Goal: Information Seeking & Learning: Learn about a topic

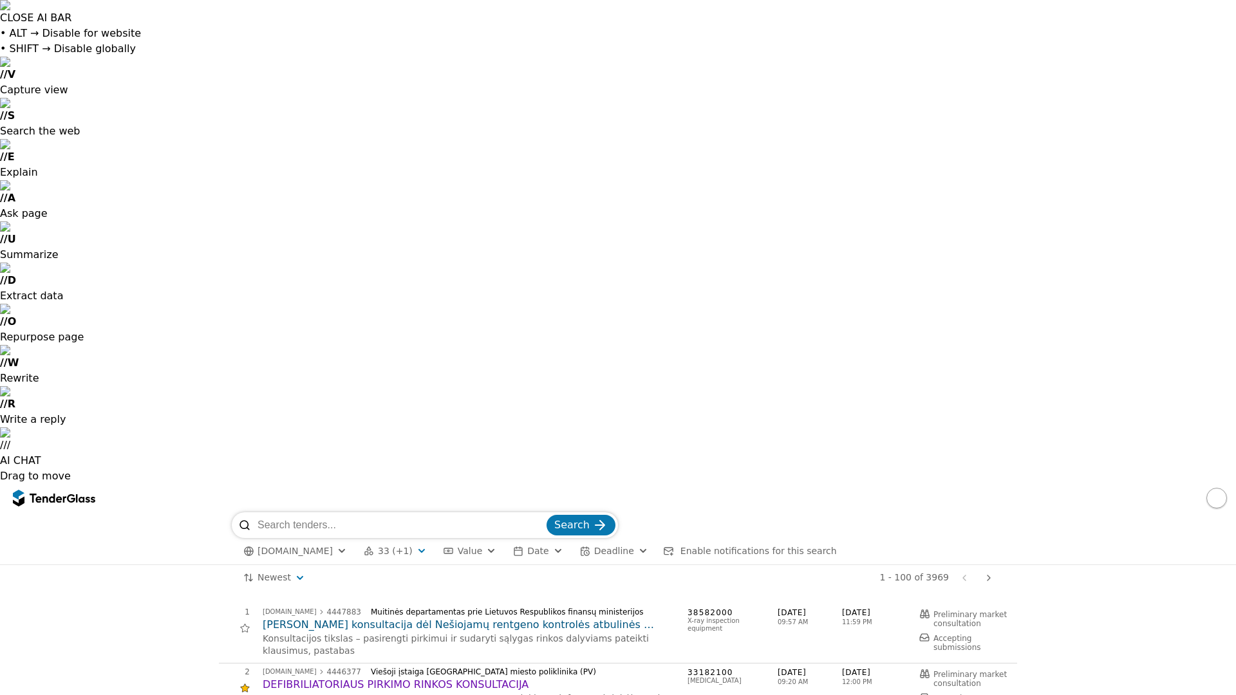
click at [391, 546] on span "33 (+1)" at bounding box center [395, 551] width 35 height 11
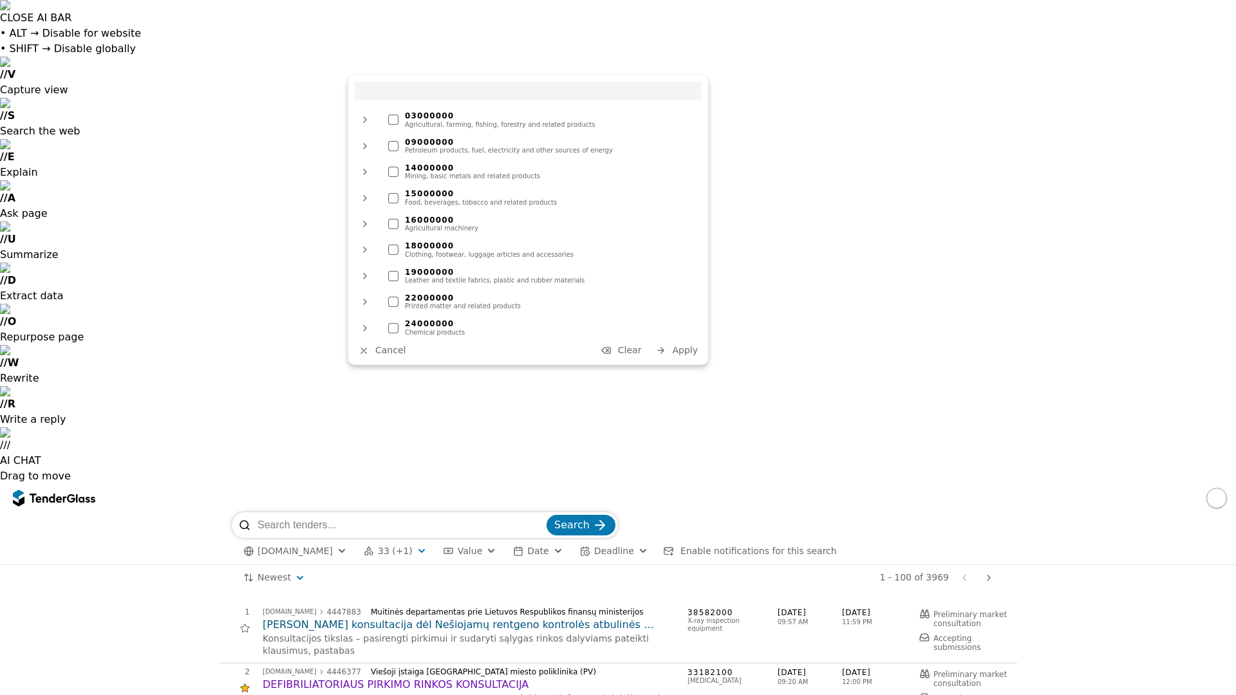
click at [408, 89] on input "search" at bounding box center [528, 91] width 347 height 19
type input "MEDIC"
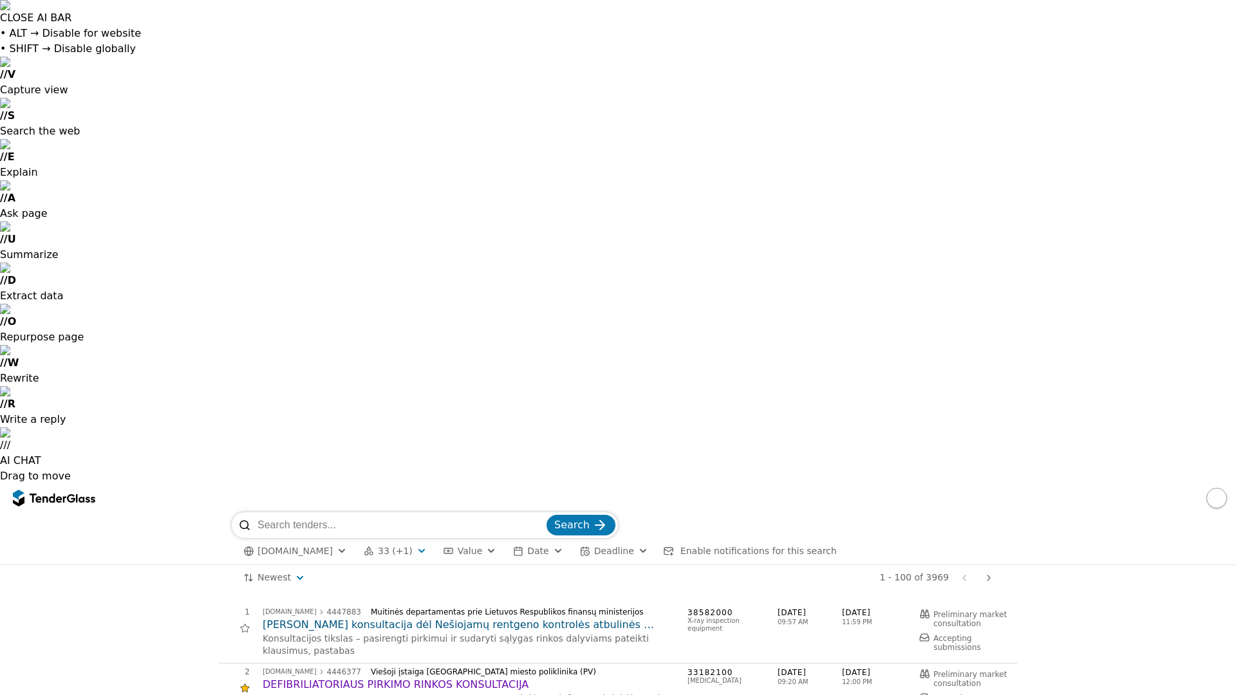
click at [435, 512] on input "search" at bounding box center [400, 525] width 286 height 26
click at [337, 512] on input "search" at bounding box center [400, 525] width 286 height 26
type input "ICARE"
click at [547, 515] on button "Search" at bounding box center [581, 525] width 69 height 21
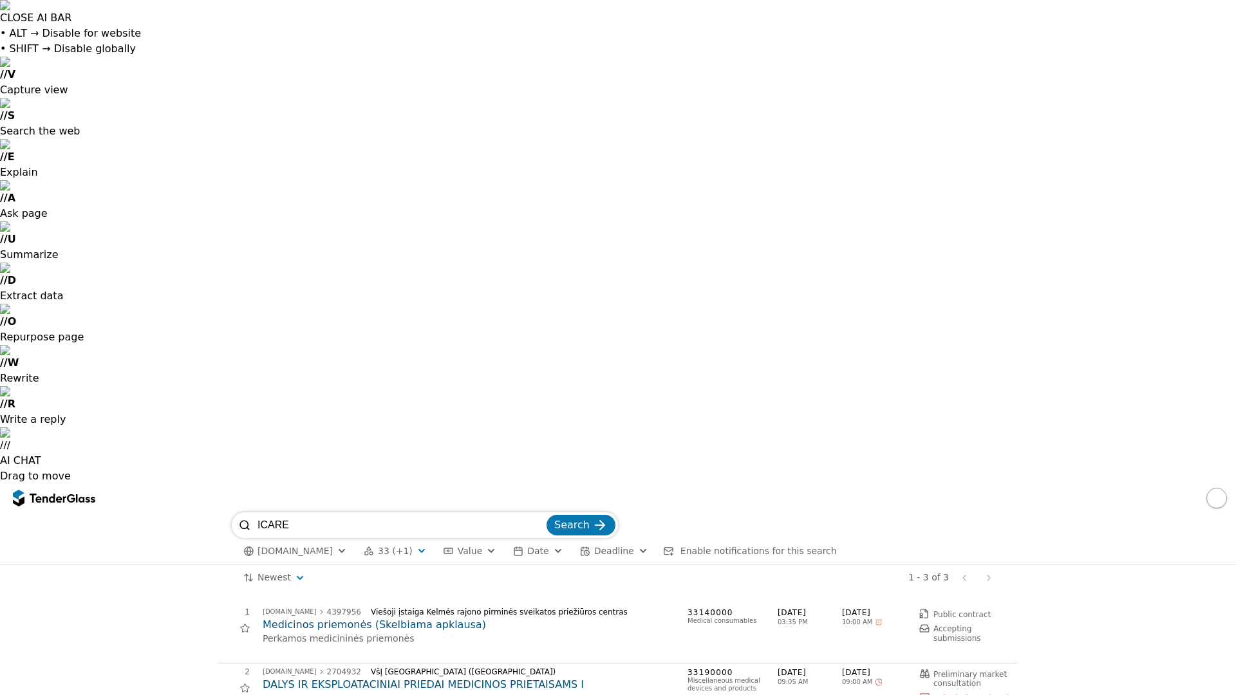
click at [698, 546] on span "Enable notifications for this search" at bounding box center [758, 551] width 156 height 10
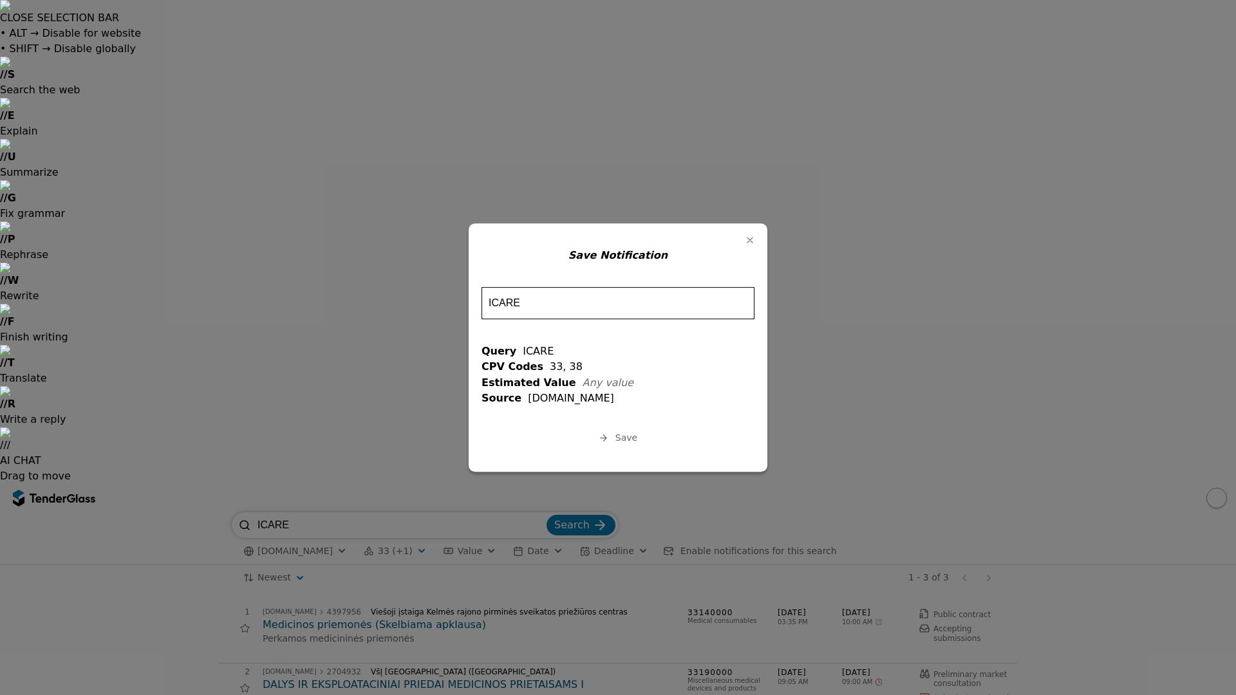
click at [607, 307] on input "ICARE" at bounding box center [618, 303] width 273 height 32
click at [615, 438] on button "Save" at bounding box center [618, 438] width 46 height 16
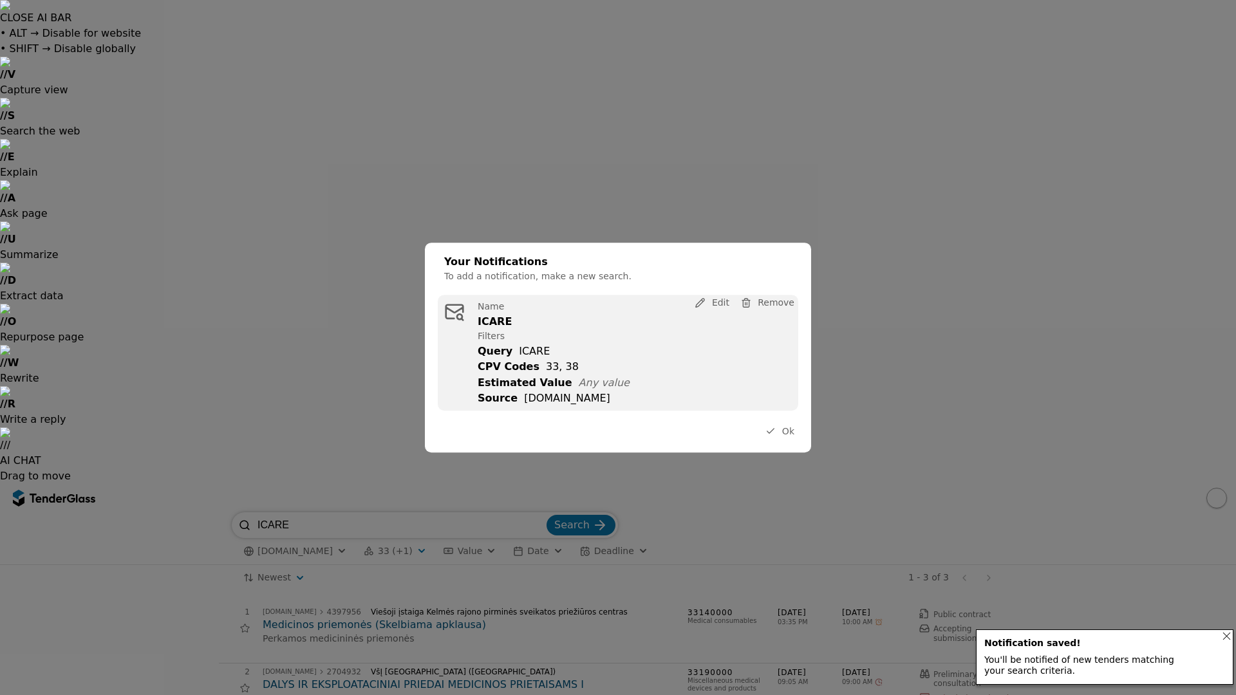
click at [782, 434] on button "Ok" at bounding box center [780, 432] width 37 height 16
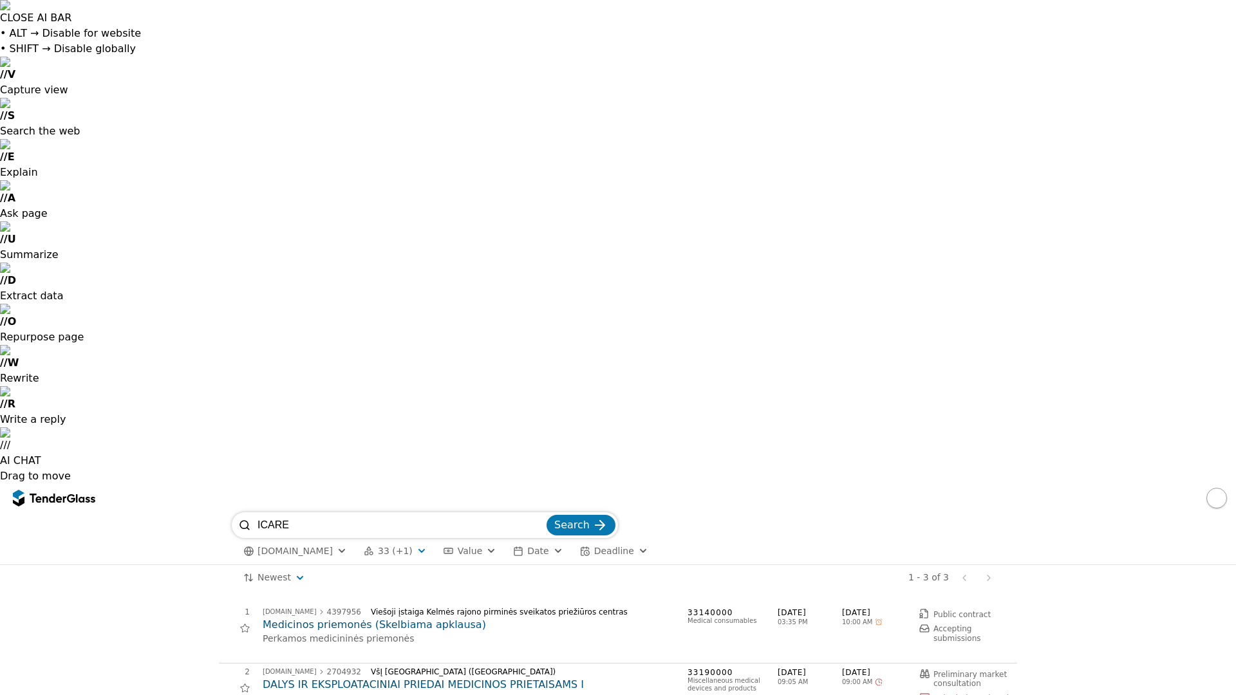
click at [335, 512] on input "ICARE" at bounding box center [400, 525] width 286 height 26
click at [590, 515] on button "Search" at bounding box center [581, 525] width 69 height 21
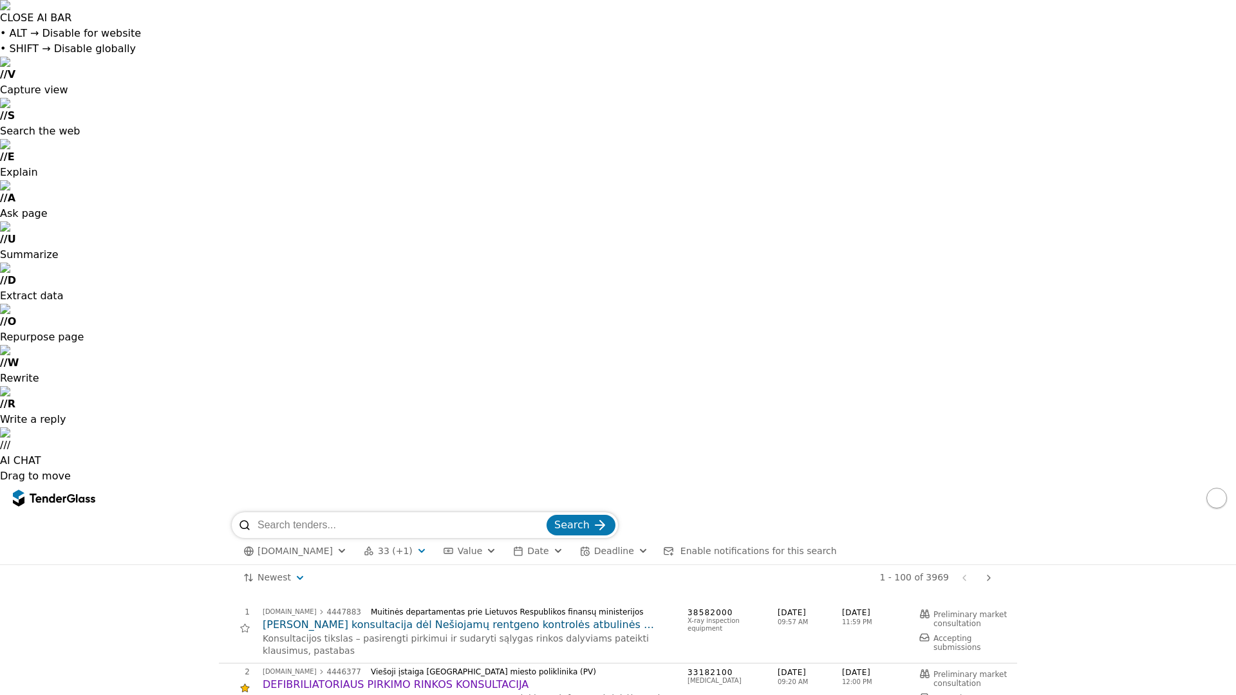
click at [382, 546] on span "33 (+1)" at bounding box center [395, 551] width 35 height 11
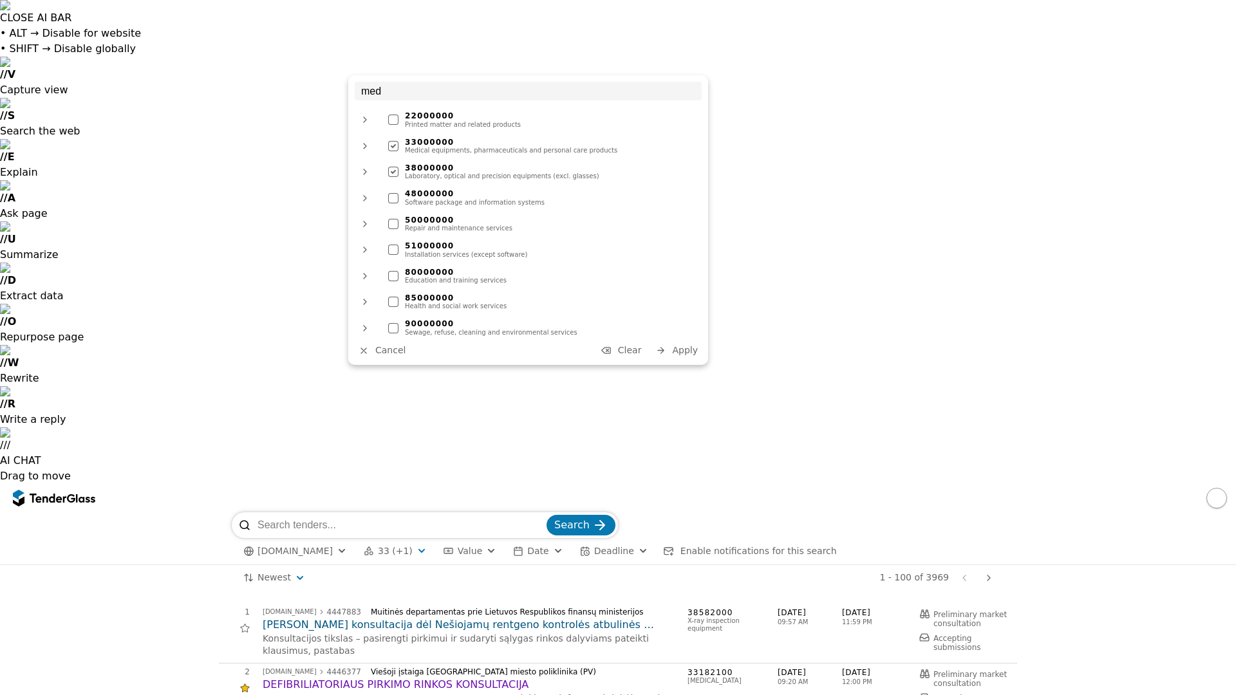
type input "medi"
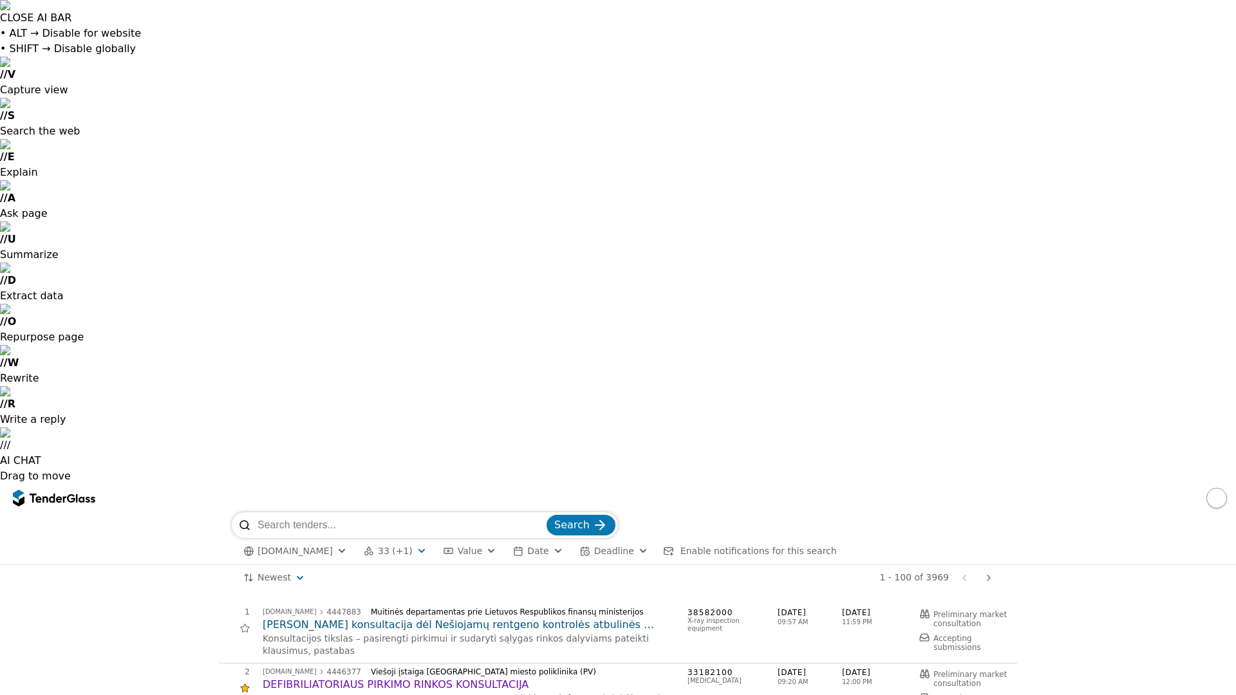
click at [722, 546] on span "Enable notifications for this search" at bounding box center [758, 551] width 156 height 10
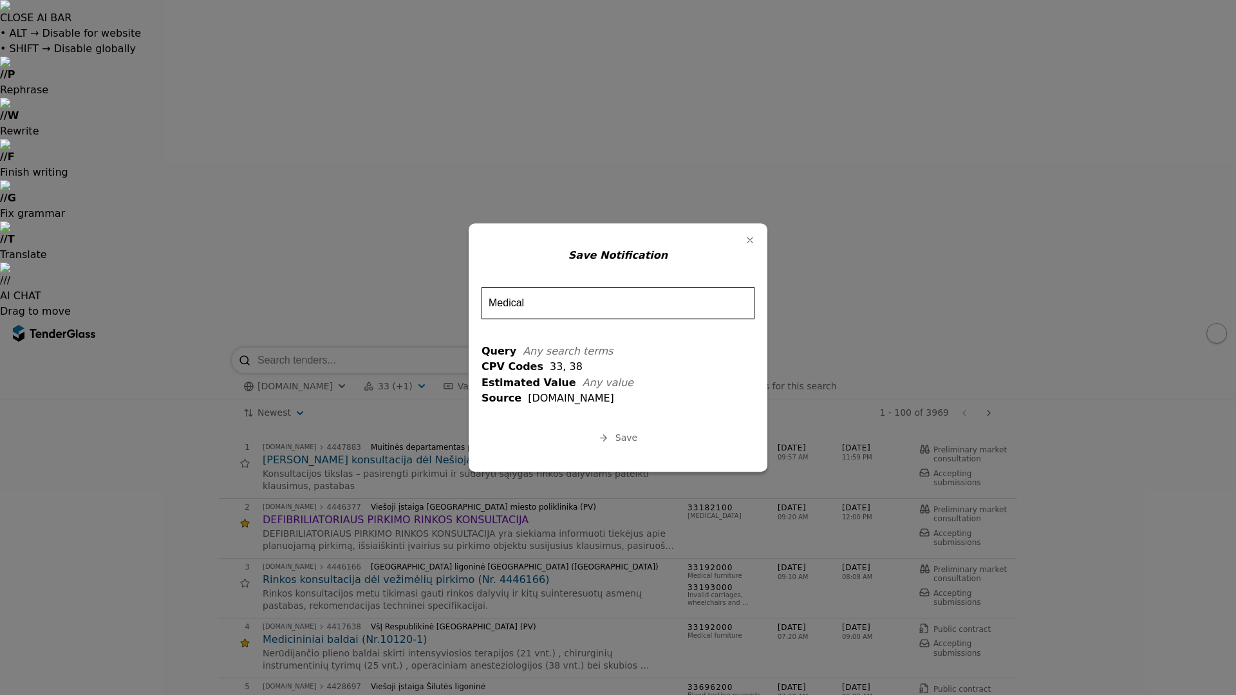
type input "Medical"
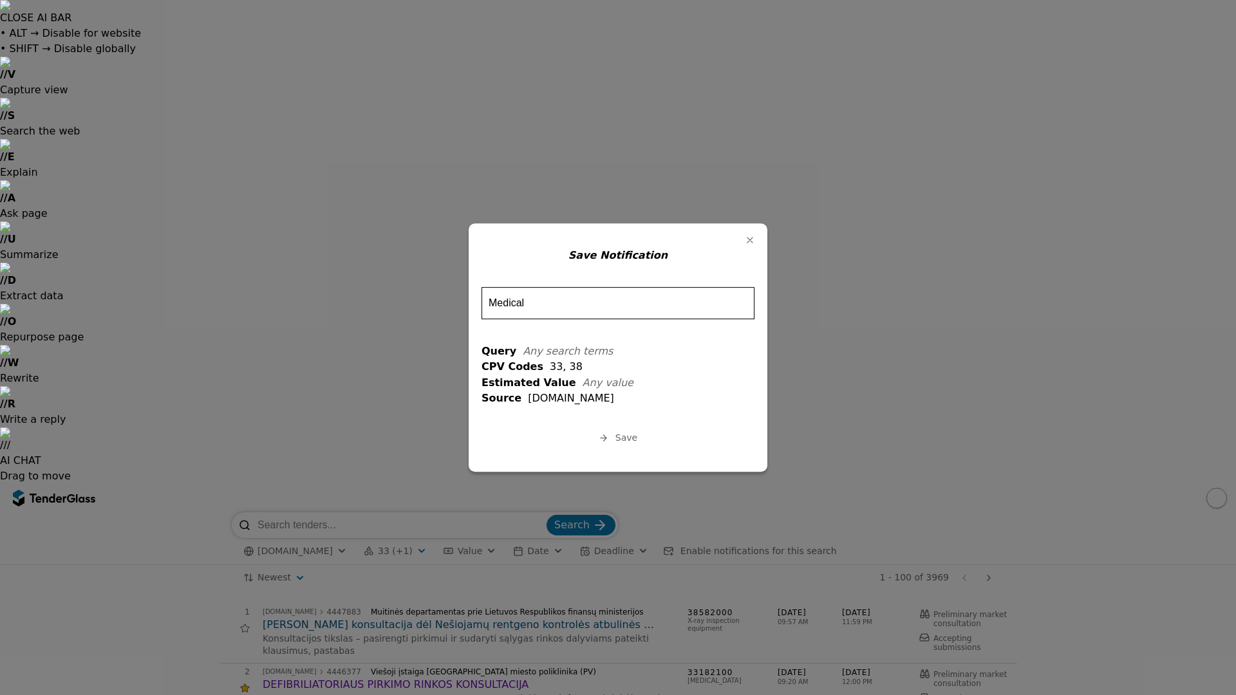
click at [628, 426] on div "Save Notification Medical Query Any search terms CPV Codes 33, 38 Estimated Val…" at bounding box center [618, 347] width 299 height 248
click at [625, 433] on span "Save" at bounding box center [626, 438] width 22 height 10
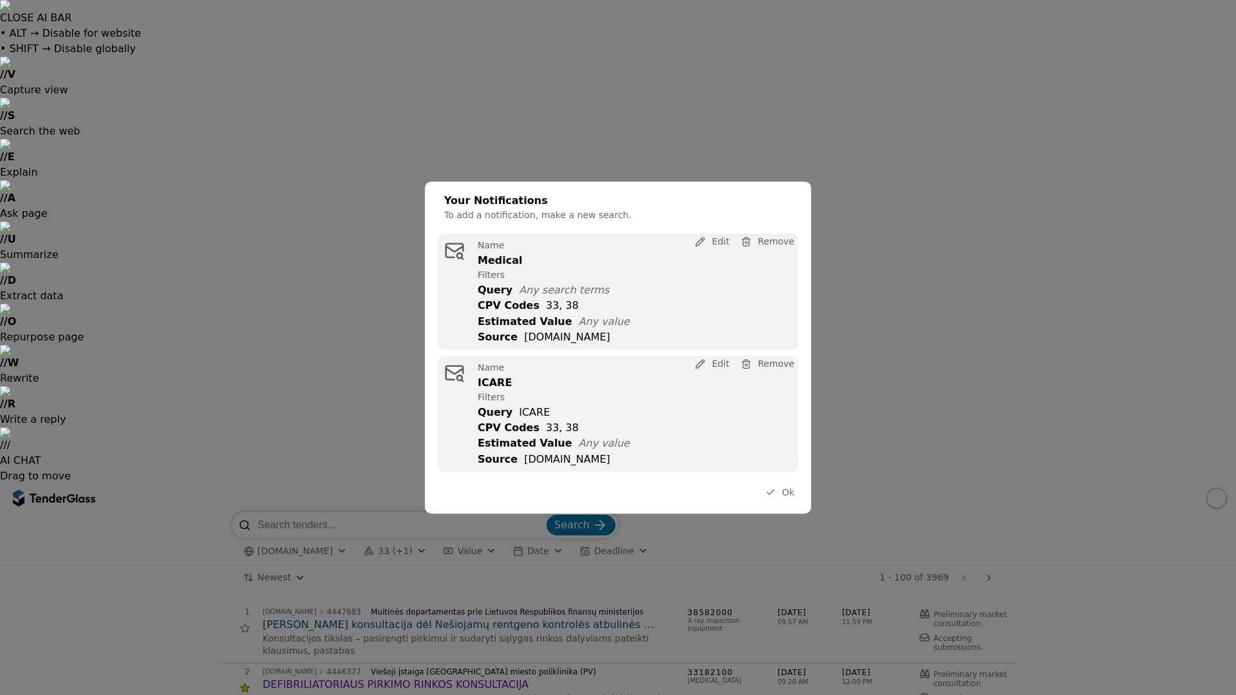
click at [790, 494] on span "Ok" at bounding box center [788, 492] width 12 height 10
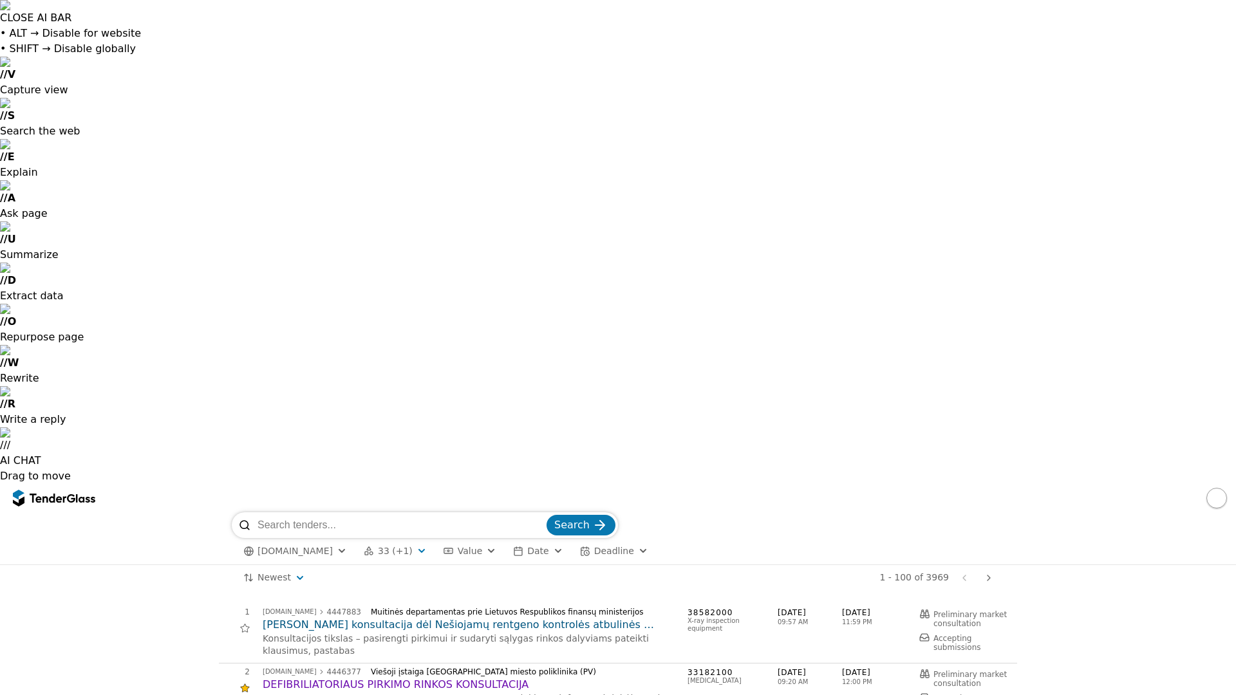
click at [469, 668] on div "Viešoji įstaiga [GEOGRAPHIC_DATA] miesto poliklinika (PV)" at bounding box center [518, 672] width 294 height 9
click at [1215, 488] on button "button" at bounding box center [1216, 498] width 21 height 21
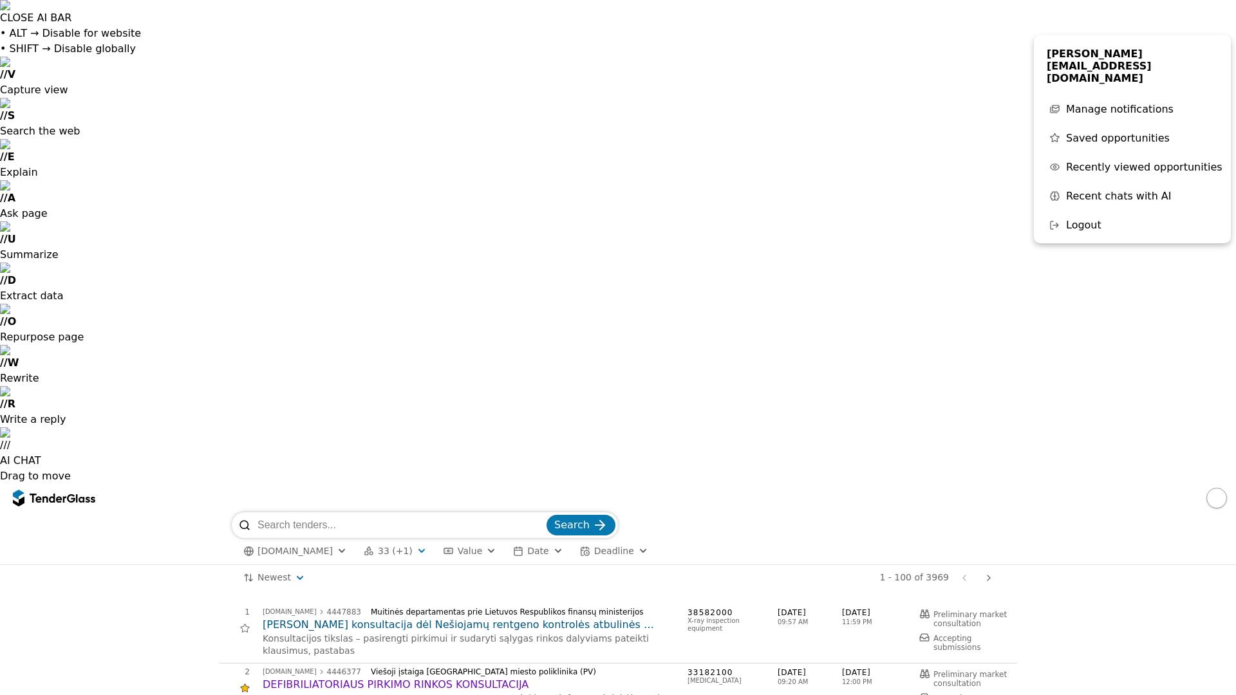
click at [1125, 132] on span "Saved opportunities" at bounding box center [1118, 138] width 104 height 12
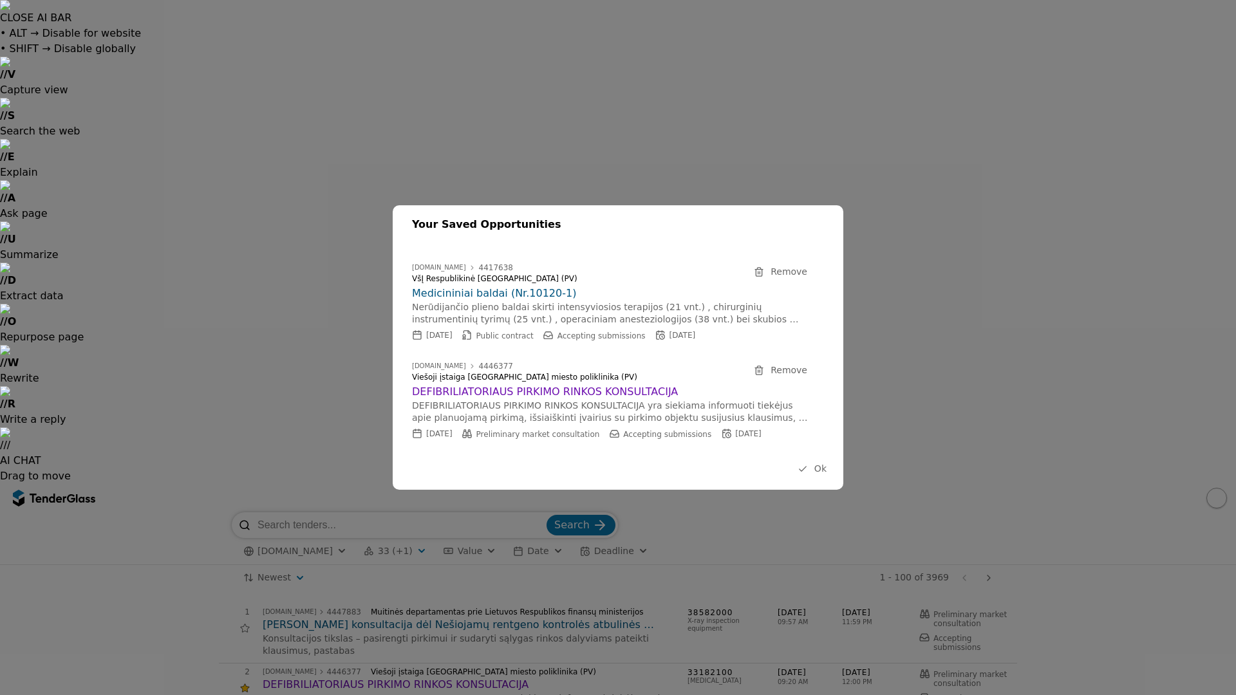
click at [469, 292] on h2 "Medicininiai baldai (Nr.10120-1)" at bounding box center [611, 293] width 399 height 14
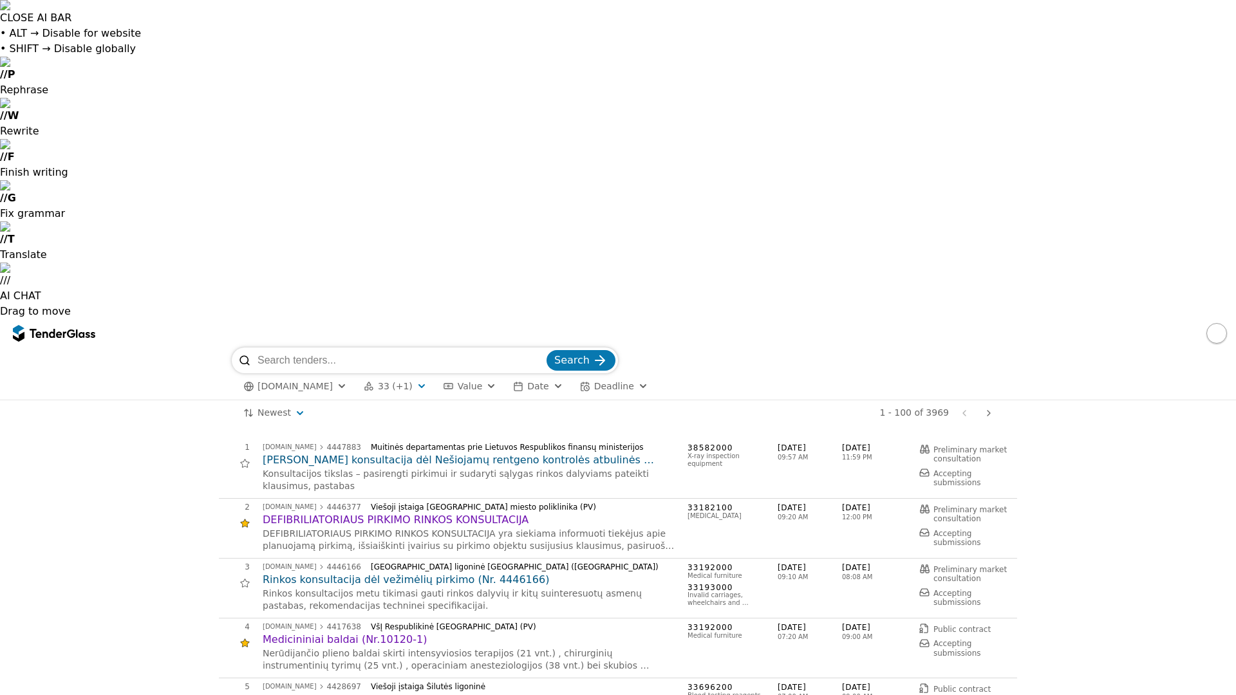
click at [459, 348] on input "search" at bounding box center [400, 361] width 286 height 26
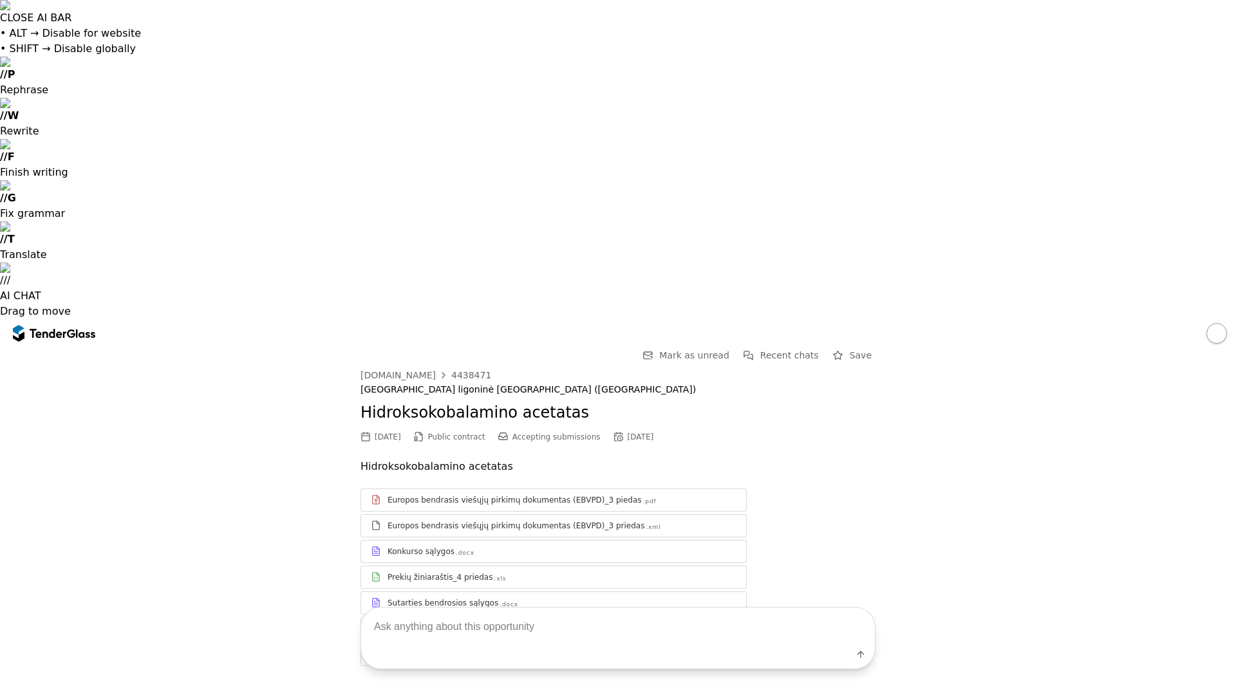
click at [427, 547] on div "Konkurso sąlygos" at bounding box center [421, 552] width 67 height 10
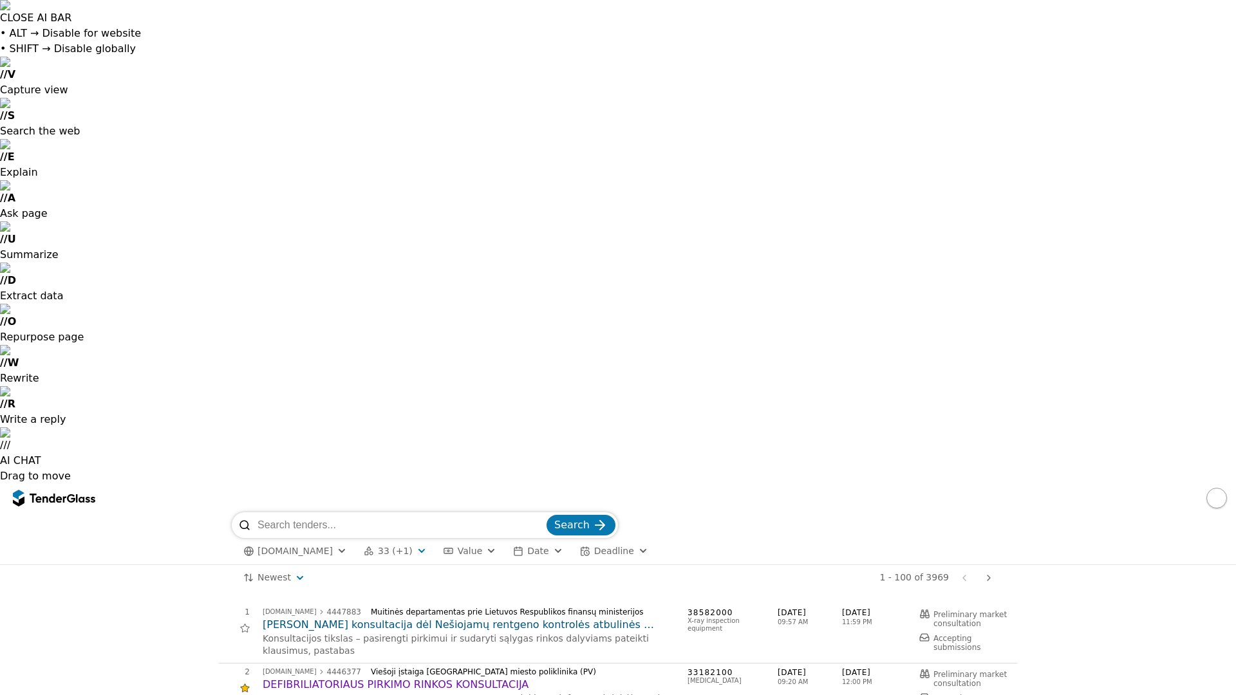
click at [457, 512] on input "search" at bounding box center [400, 525] width 286 height 26
type input "kauno klinikos"
click at [547, 515] on button "Search" at bounding box center [581, 525] width 69 height 21
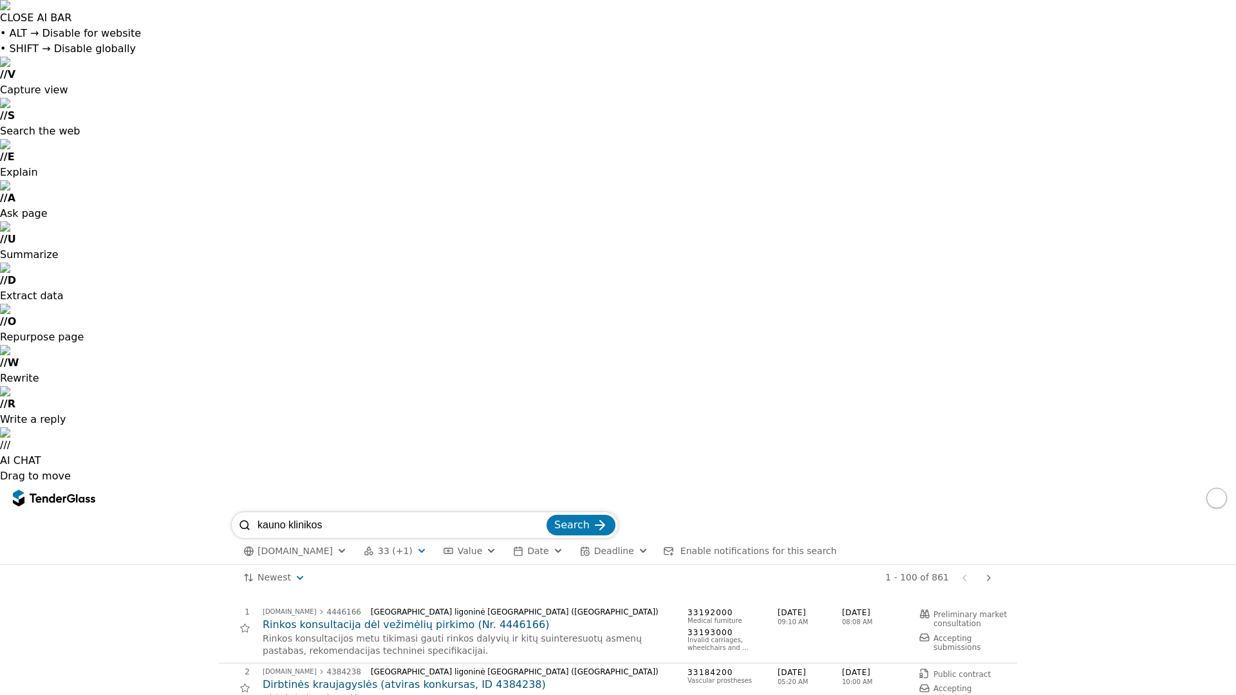
click at [539, 529] on div "button" at bounding box center [558, 551] width 46 height 44
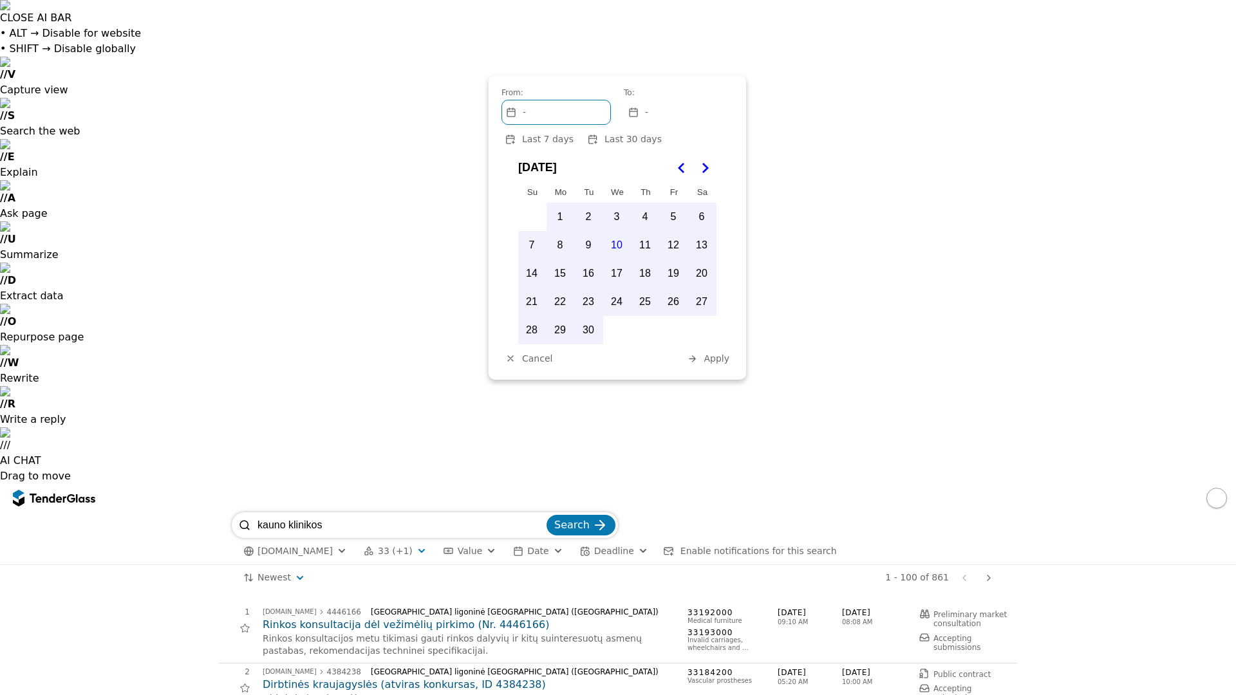
click at [561, 216] on button "1" at bounding box center [560, 216] width 27 height 27
click at [617, 245] on button "10" at bounding box center [616, 245] width 27 height 27
click at [721, 359] on span "Apply" at bounding box center [717, 358] width 26 height 10
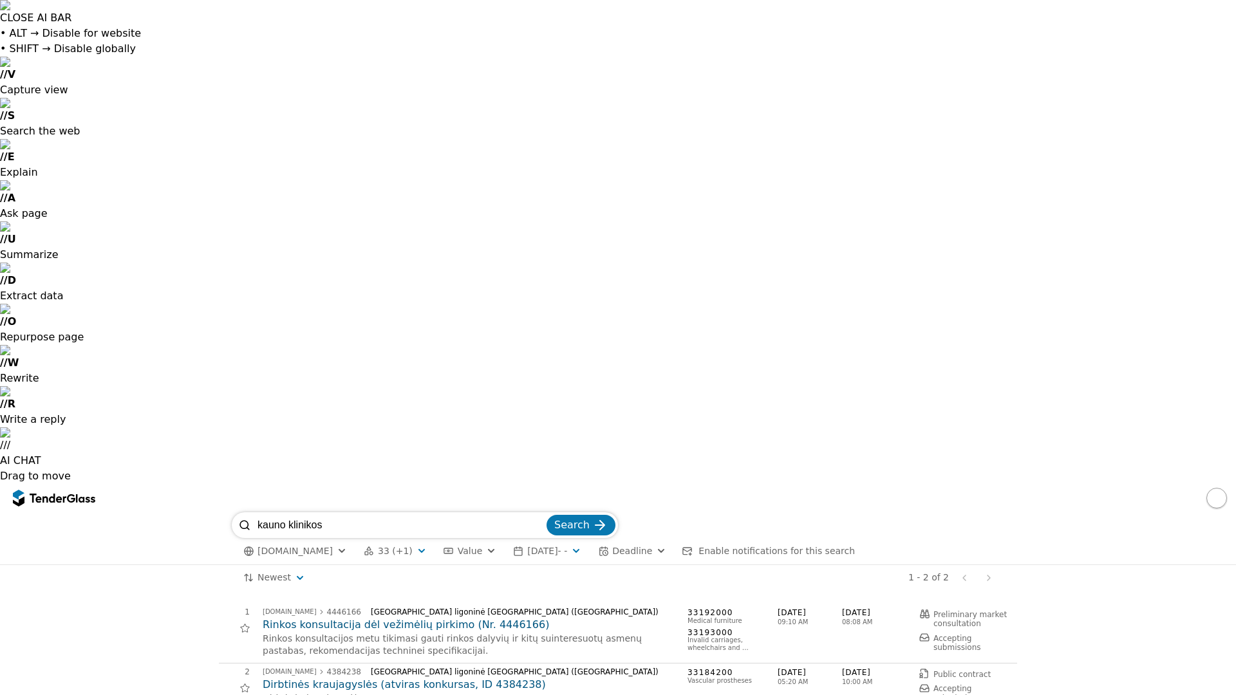
click at [529, 538] on div "[DOMAIN_NAME] 33 (+1) Type Buyer Value [DATE] - - Deadline Enable notifications…" at bounding box center [618, 551] width 772 height 26
click at [530, 546] on span "[DATE] - -" at bounding box center [547, 551] width 40 height 10
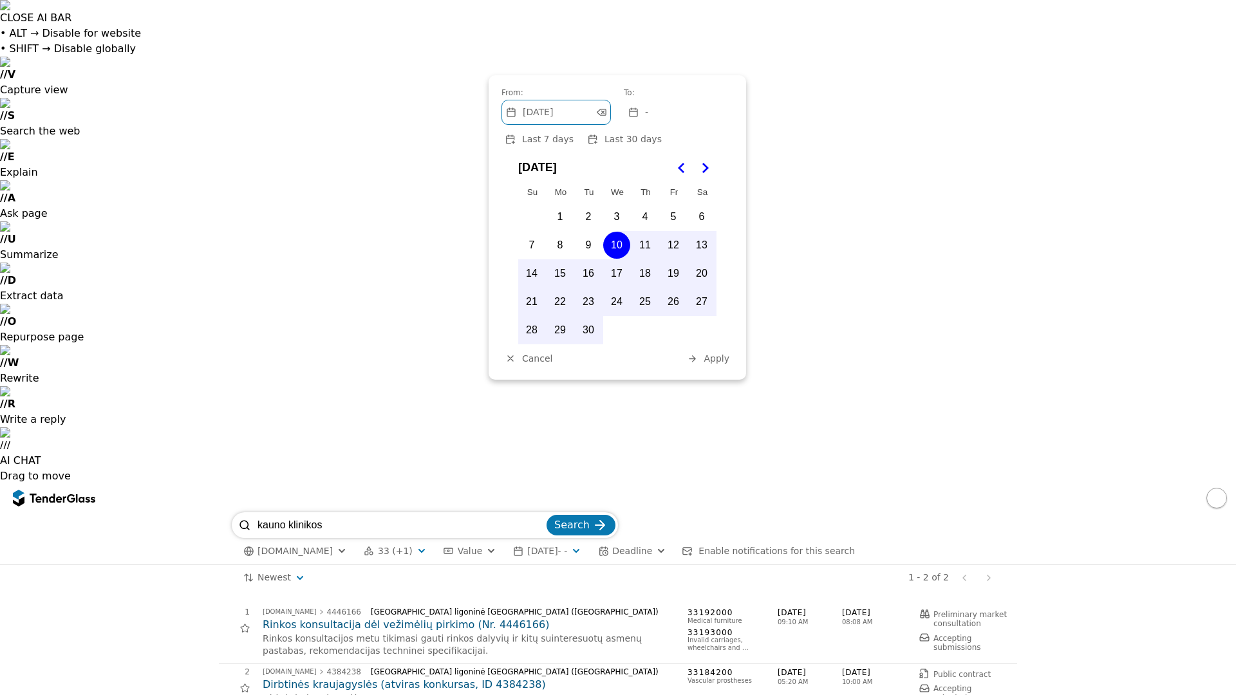
click at [559, 216] on button "1" at bounding box center [560, 216] width 27 height 27
click at [709, 366] on button "Apply" at bounding box center [708, 359] width 50 height 16
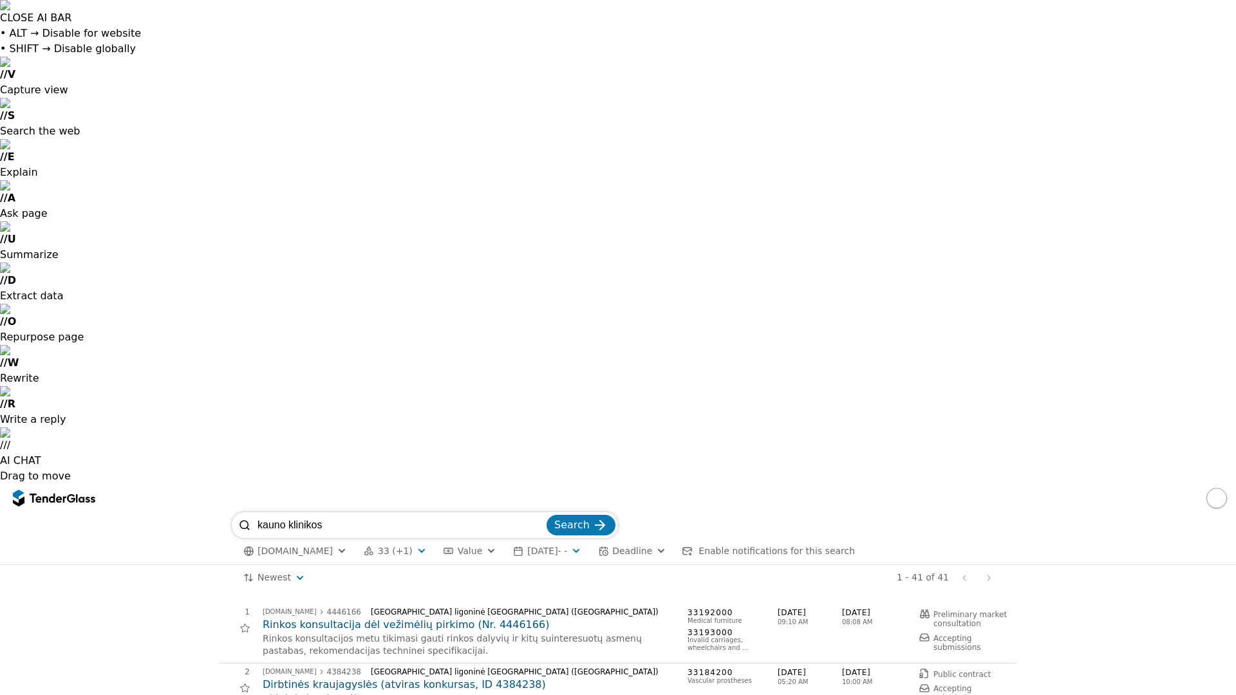
click at [633, 546] on span "Deadline" at bounding box center [632, 551] width 40 height 10
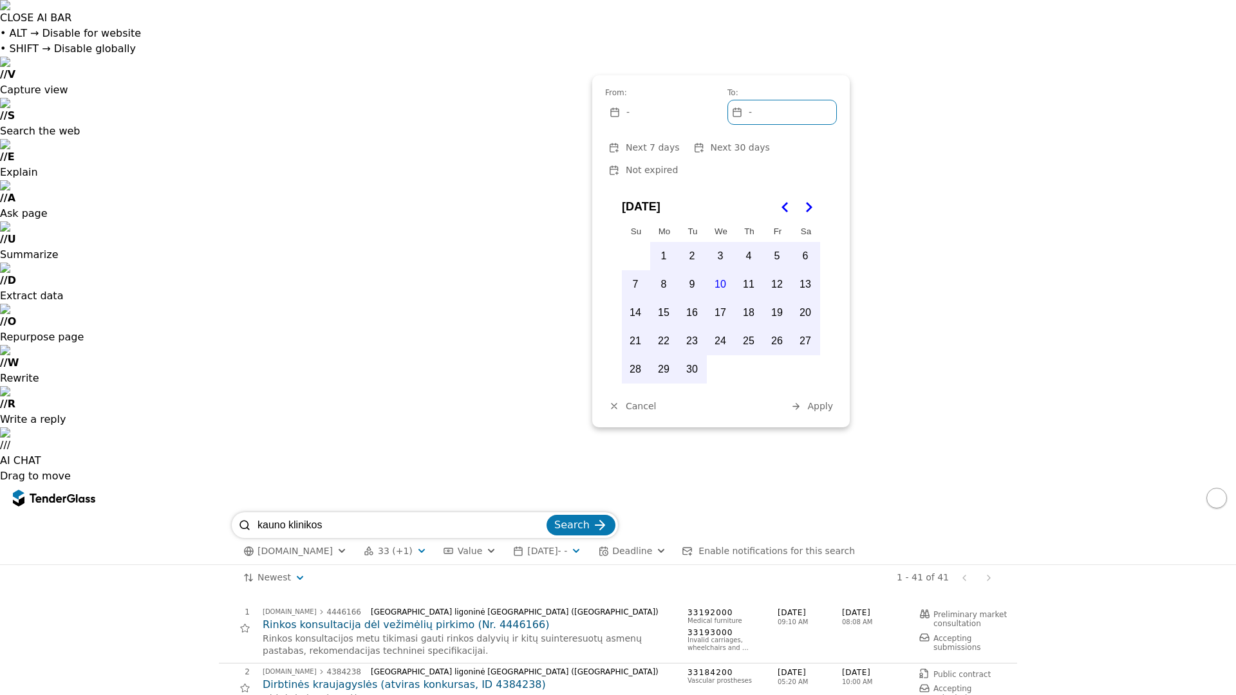
click at [722, 271] on button "10" at bounding box center [720, 284] width 27 height 27
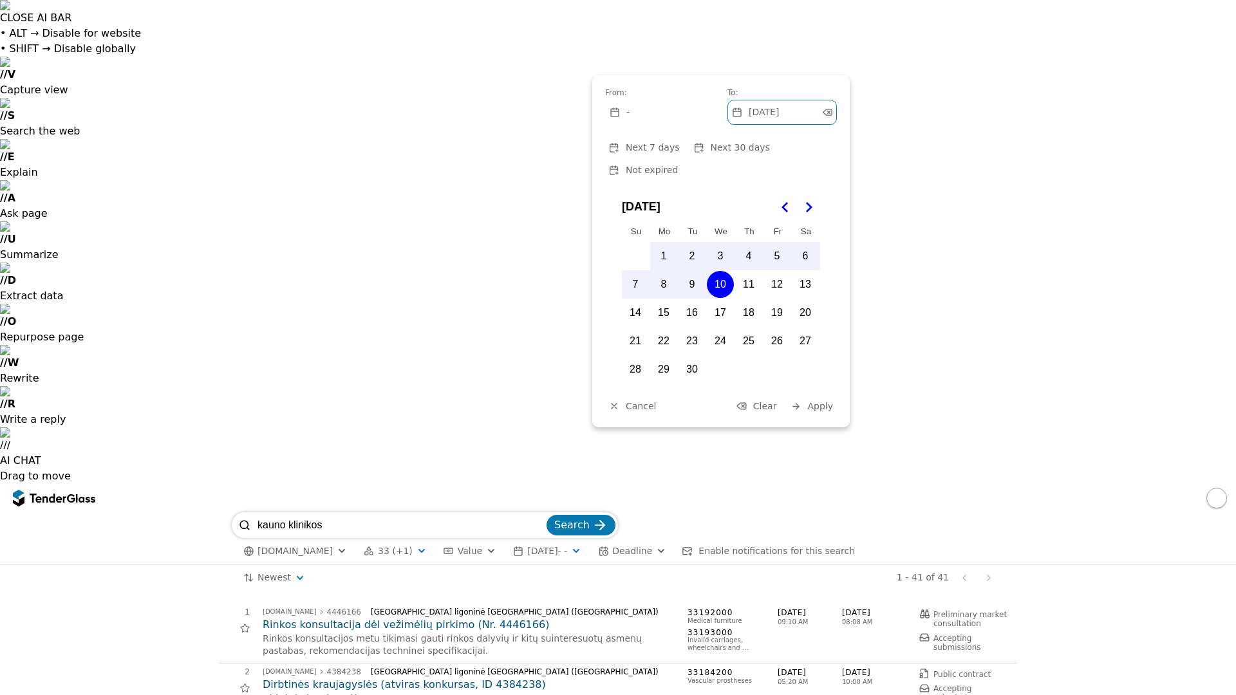
click at [816, 401] on span "Apply" at bounding box center [820, 406] width 26 height 10
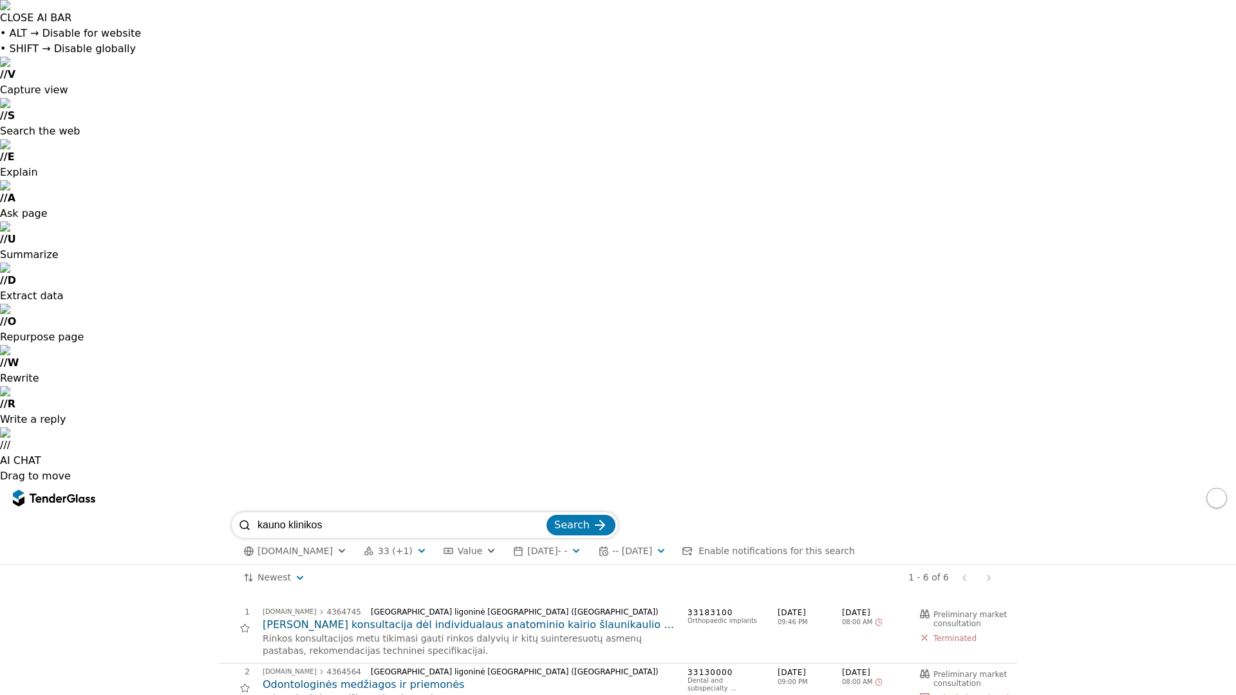
click at [652, 546] on span "- - [DATE]" at bounding box center [632, 551] width 40 height 10
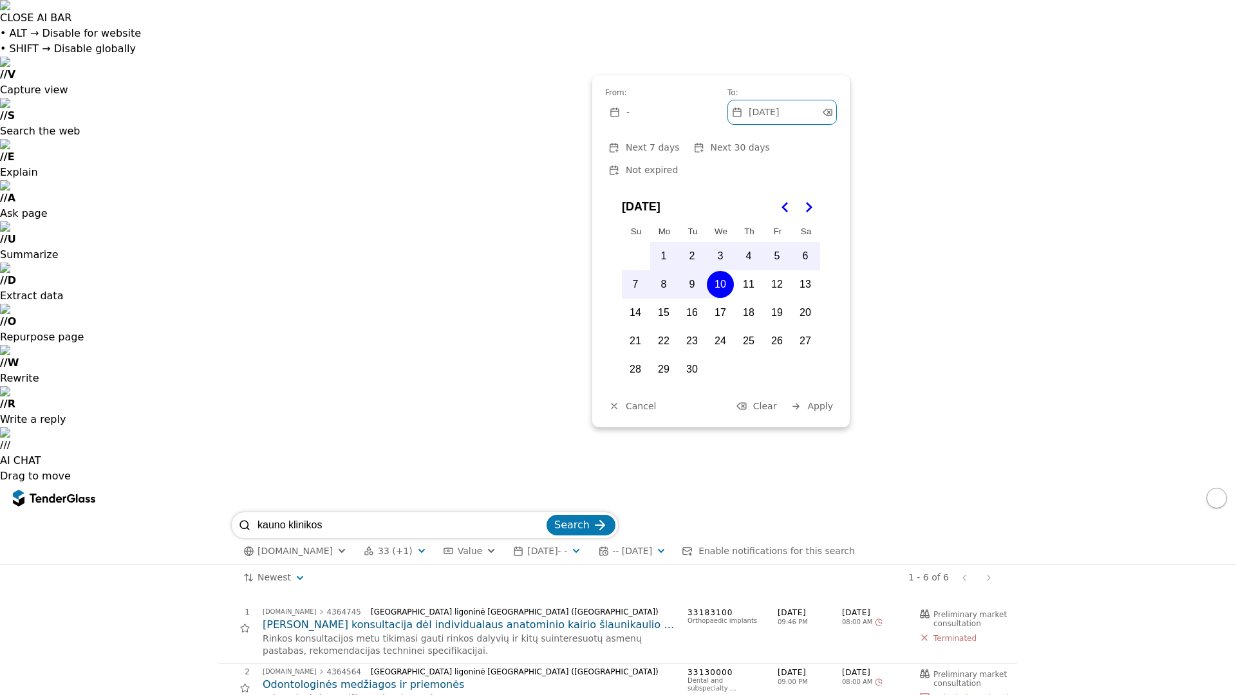
click at [678, 165] on span "Not expired" at bounding box center [652, 170] width 52 height 10
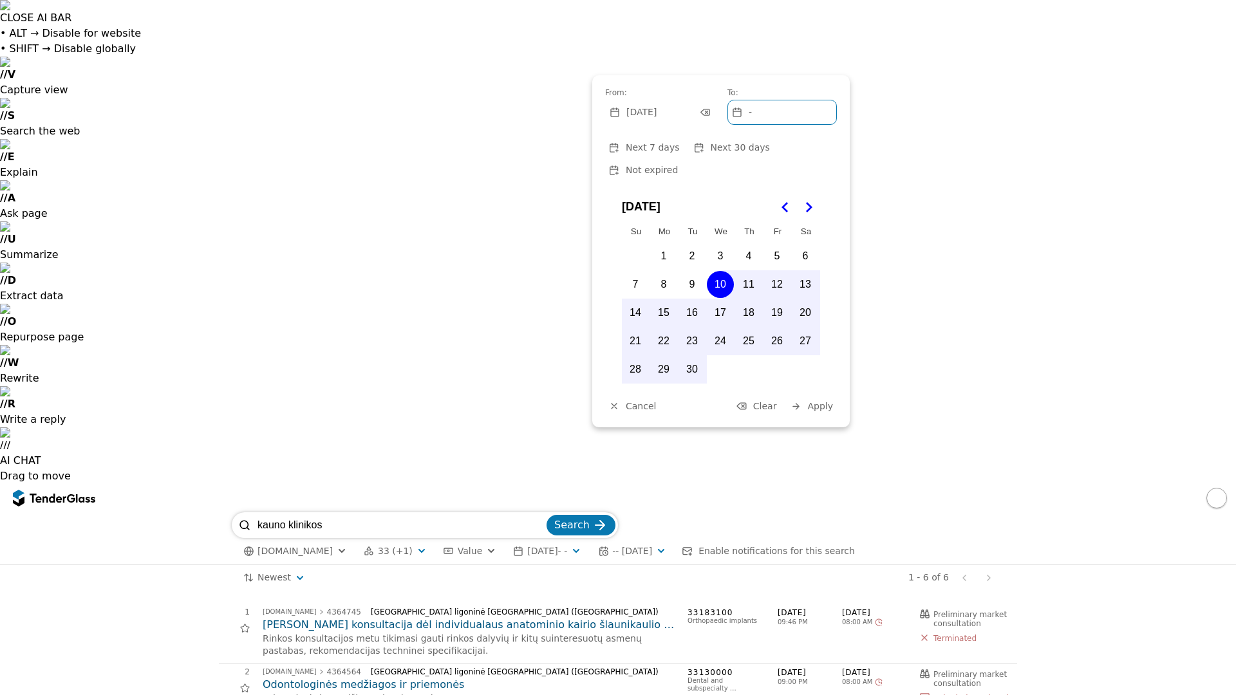
click at [822, 401] on span "Apply" at bounding box center [820, 406] width 26 height 10
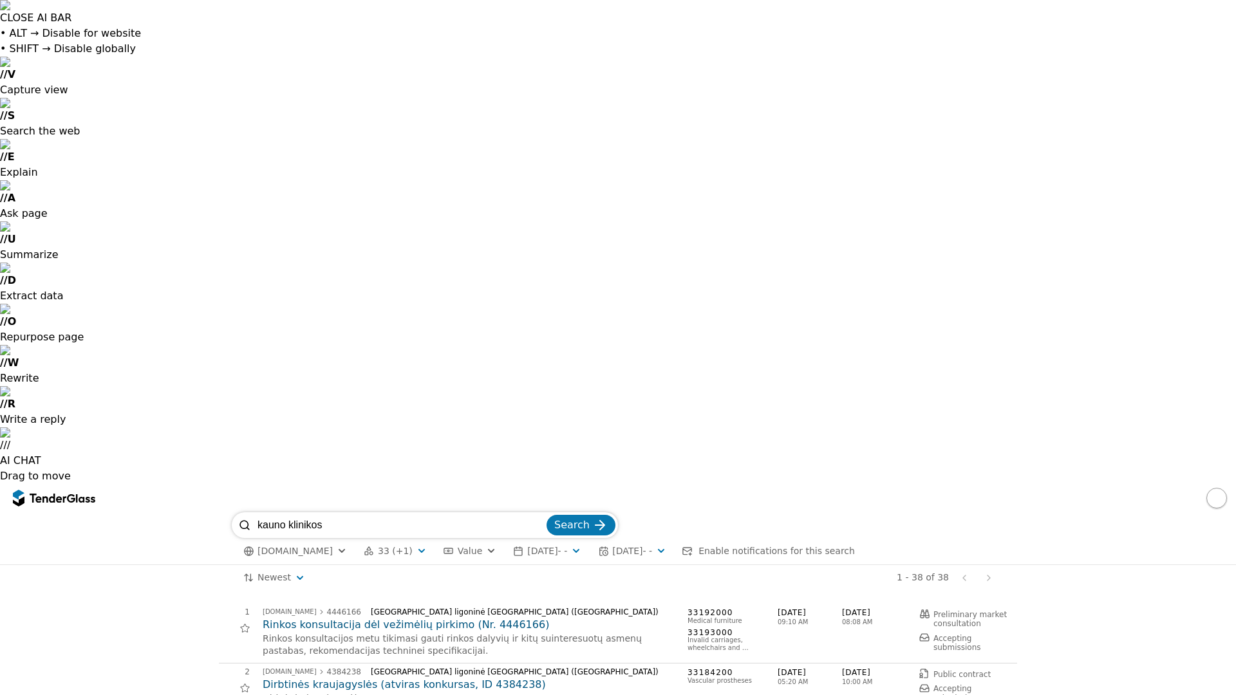
click at [651, 546] on span "[DATE] - -" at bounding box center [632, 551] width 40 height 10
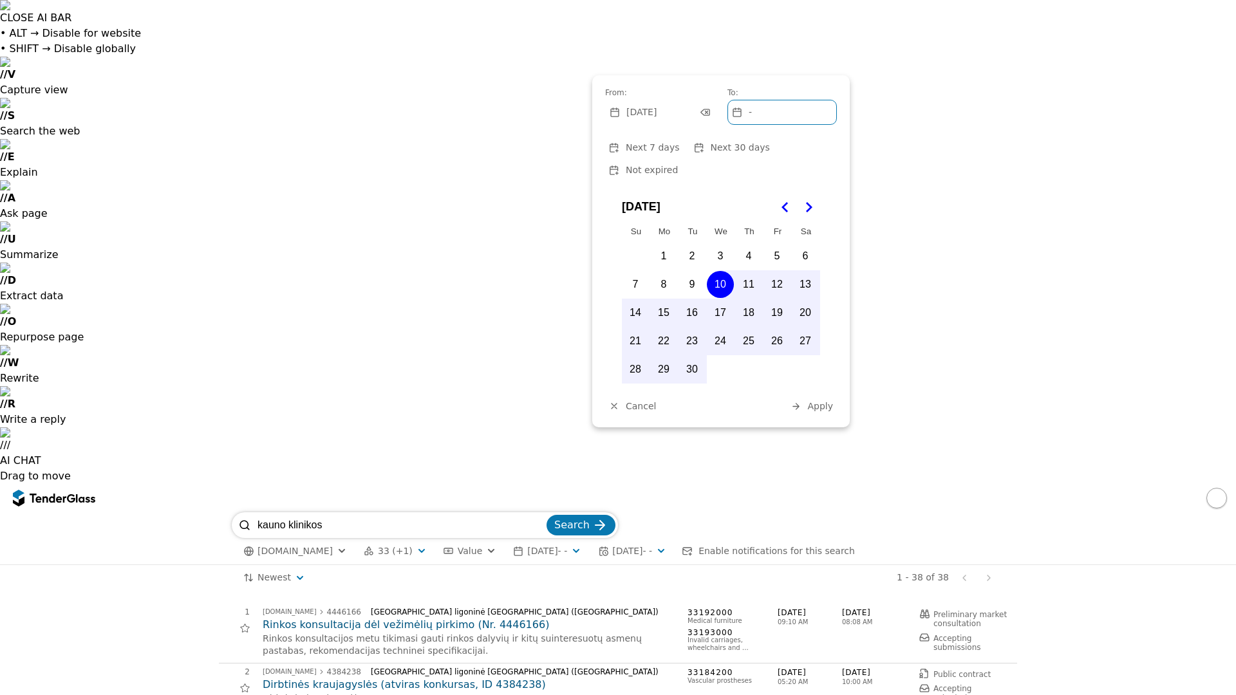
click at [690, 271] on button "9" at bounding box center [691, 284] width 27 height 27
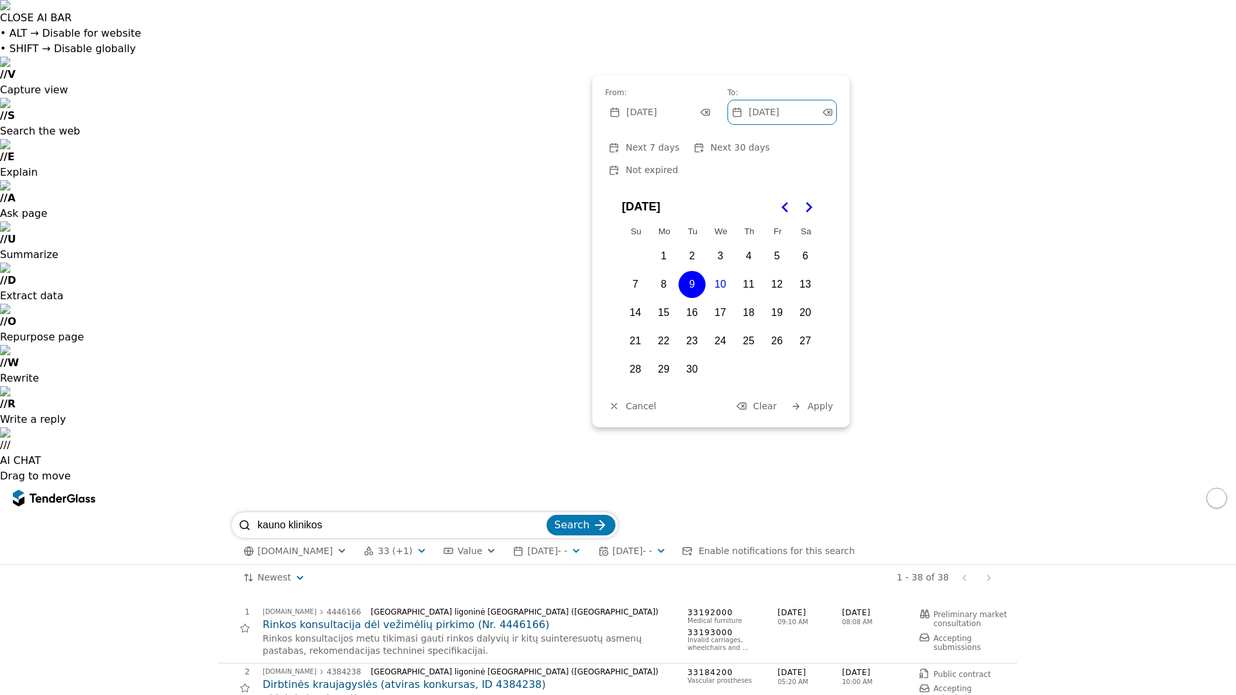
click at [817, 401] on span "Apply" at bounding box center [820, 406] width 26 height 10
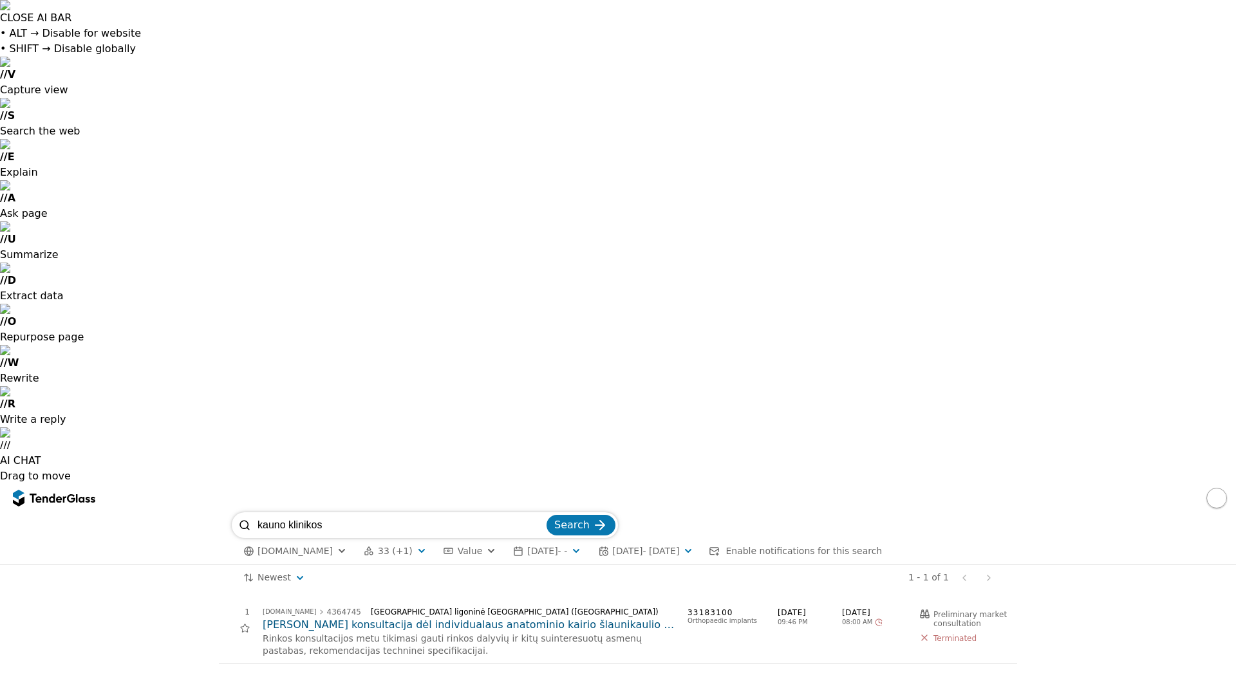
click at [657, 546] on span "[DATE] - [DATE]" at bounding box center [645, 551] width 67 height 10
click at [565, 546] on span "[DATE] - -" at bounding box center [547, 551] width 40 height 10
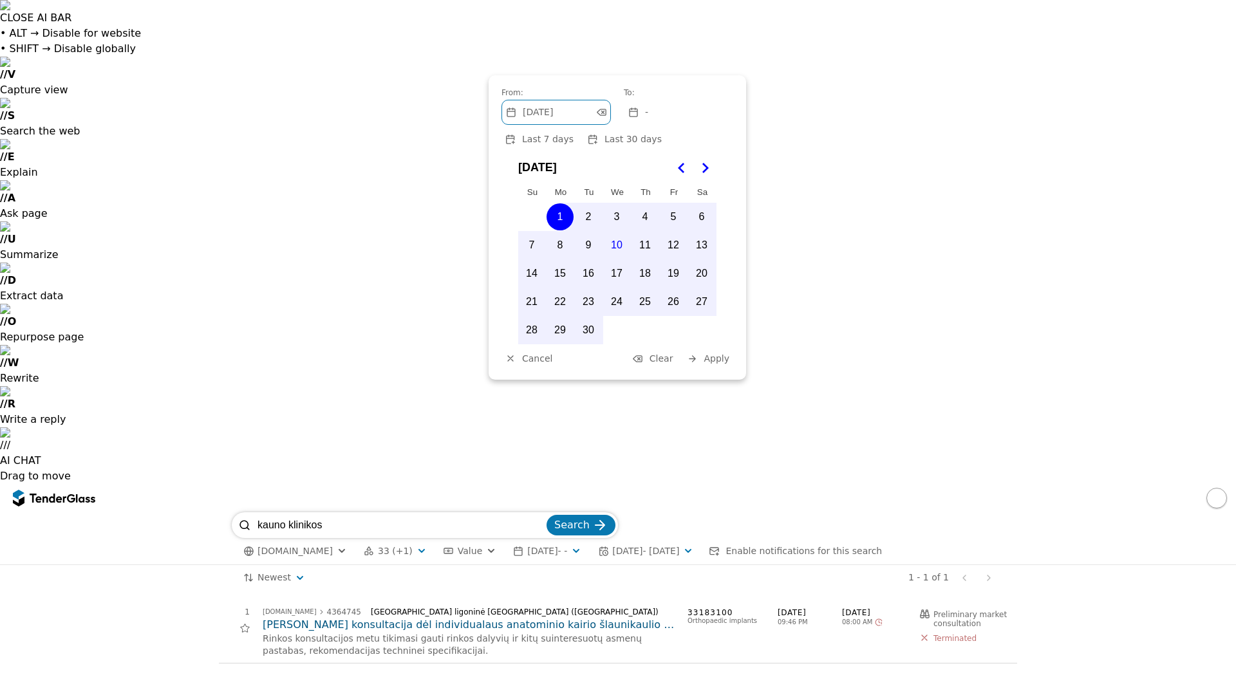
click at [570, 214] on button "1" at bounding box center [560, 216] width 27 height 27
click at [563, 213] on button "1" at bounding box center [560, 216] width 27 height 27
click at [590, 216] on button "2" at bounding box center [588, 216] width 27 height 27
click at [658, 110] on div "-" at bounding box center [678, 112] width 108 height 24
click at [617, 212] on button "3" at bounding box center [616, 216] width 27 height 27
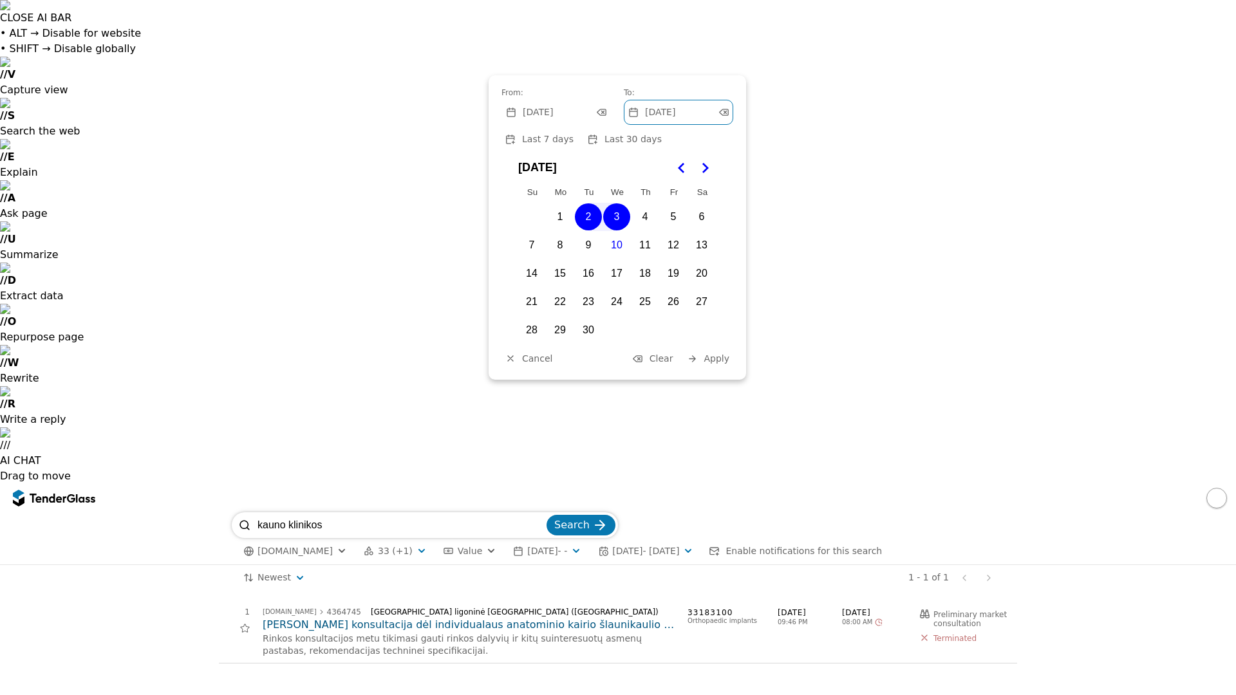
click at [708, 357] on span "Apply" at bounding box center [717, 358] width 26 height 10
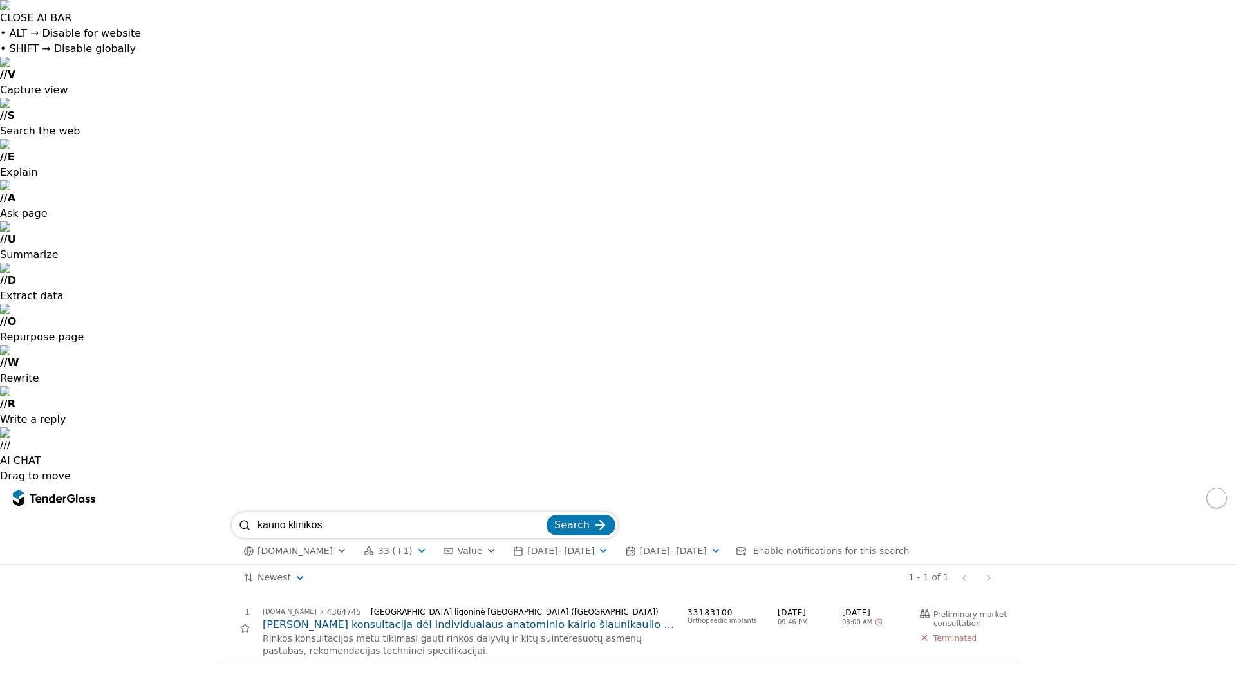
click at [706, 546] on span "[DATE] - [DATE]" at bounding box center [672, 551] width 67 height 10
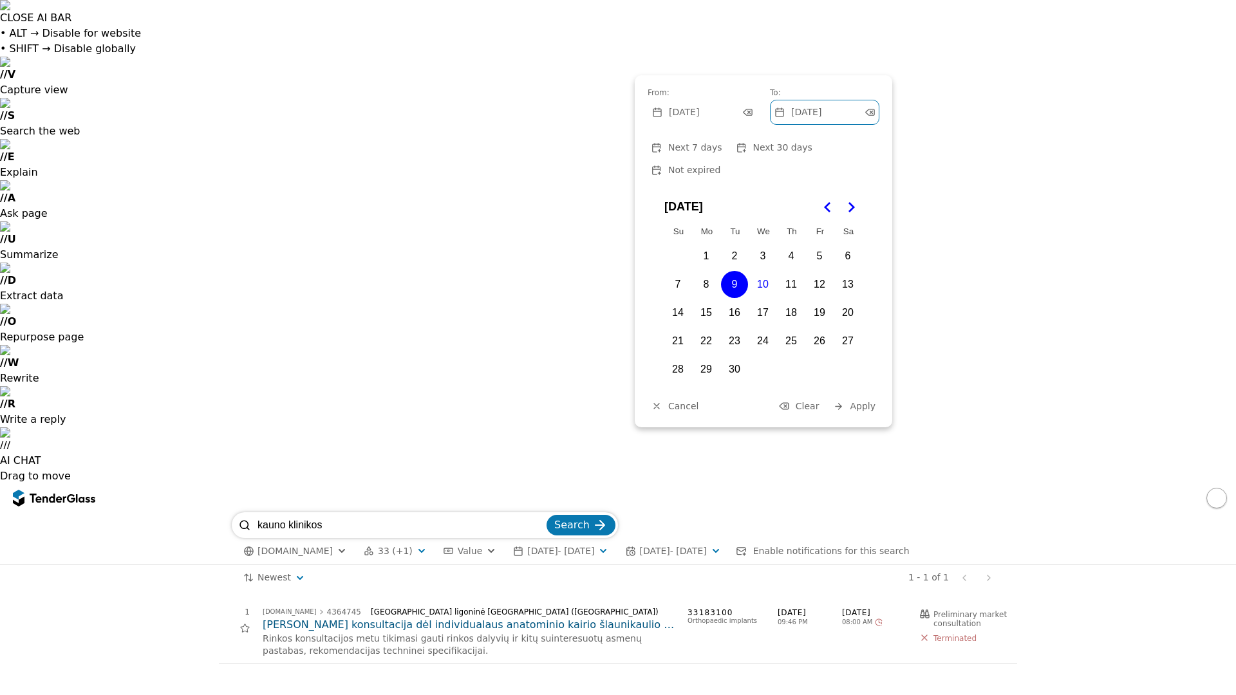
click at [707, 271] on button "8" at bounding box center [706, 284] width 27 height 27
click at [758, 271] on button "10" at bounding box center [762, 284] width 27 height 27
click at [865, 401] on span "Apply" at bounding box center [863, 406] width 26 height 10
